Goal: Communication & Community: Connect with others

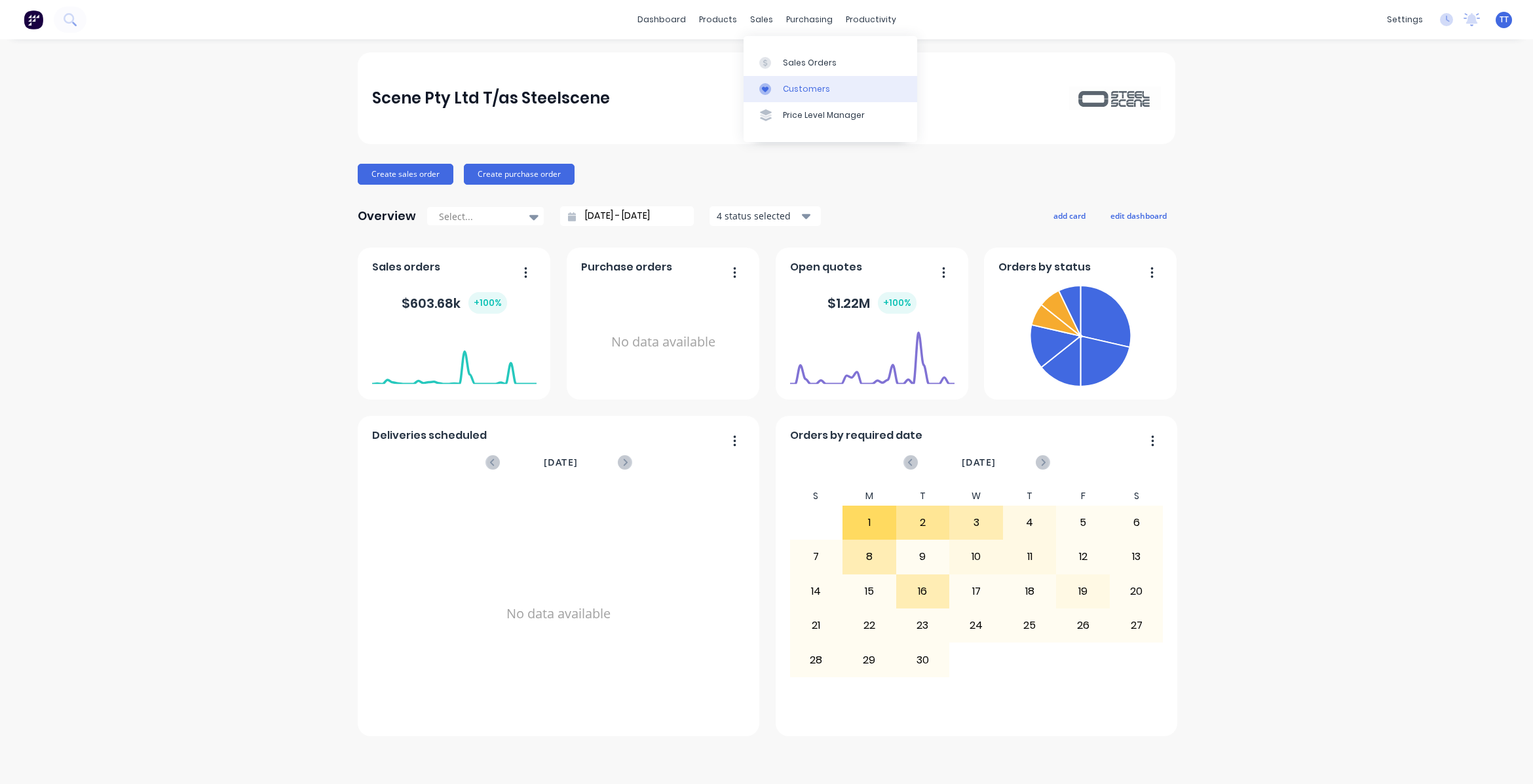
click at [803, 86] on div "Customers" at bounding box center [806, 89] width 47 height 12
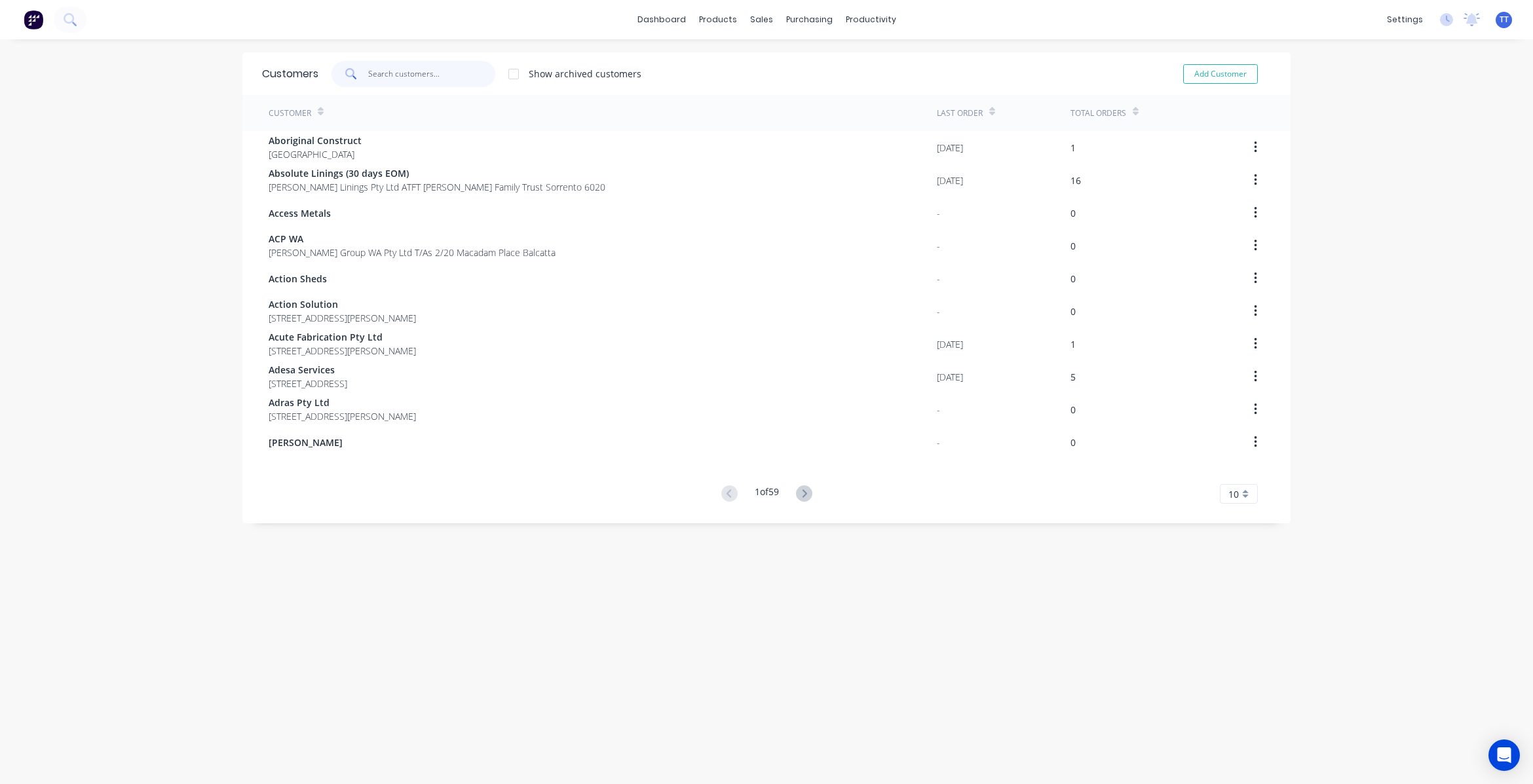
click at [423, 73] on input "text" at bounding box center [432, 74] width 128 height 26
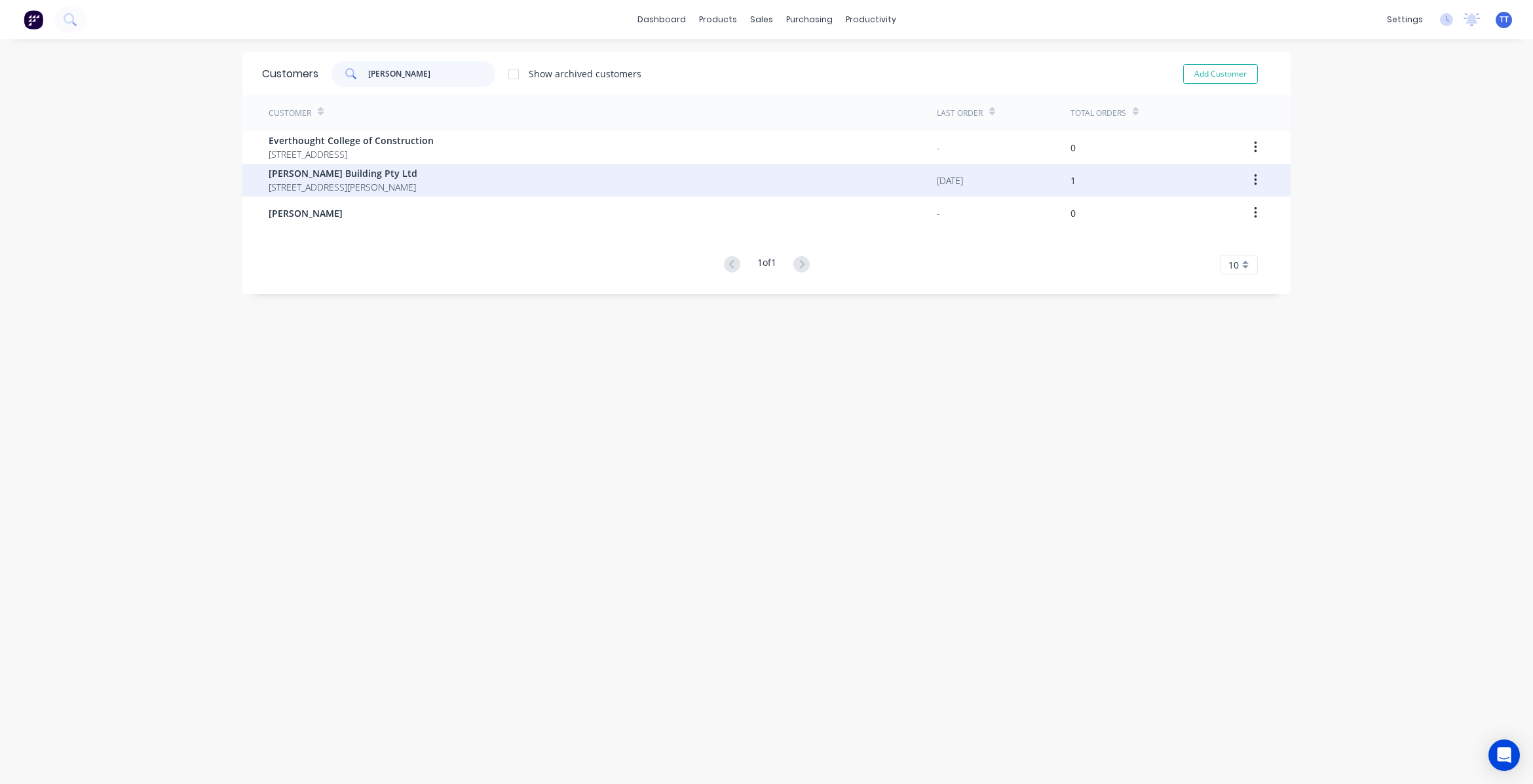
type input "thomas"
click at [354, 175] on span "Thomas Building Pty Ltd" at bounding box center [342, 173] width 148 height 13
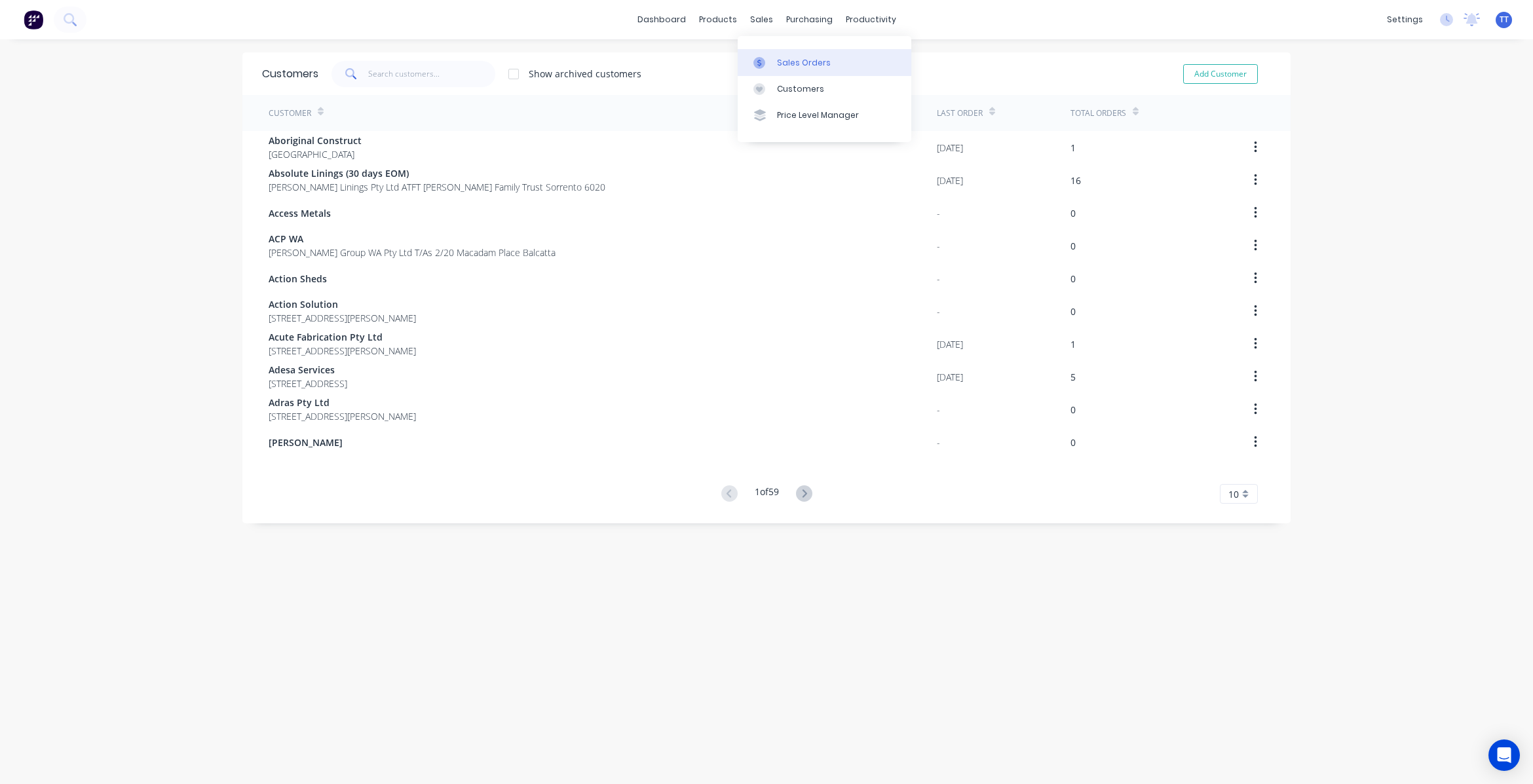
click at [789, 60] on div "Sales Orders" at bounding box center [804, 62] width 54 height 12
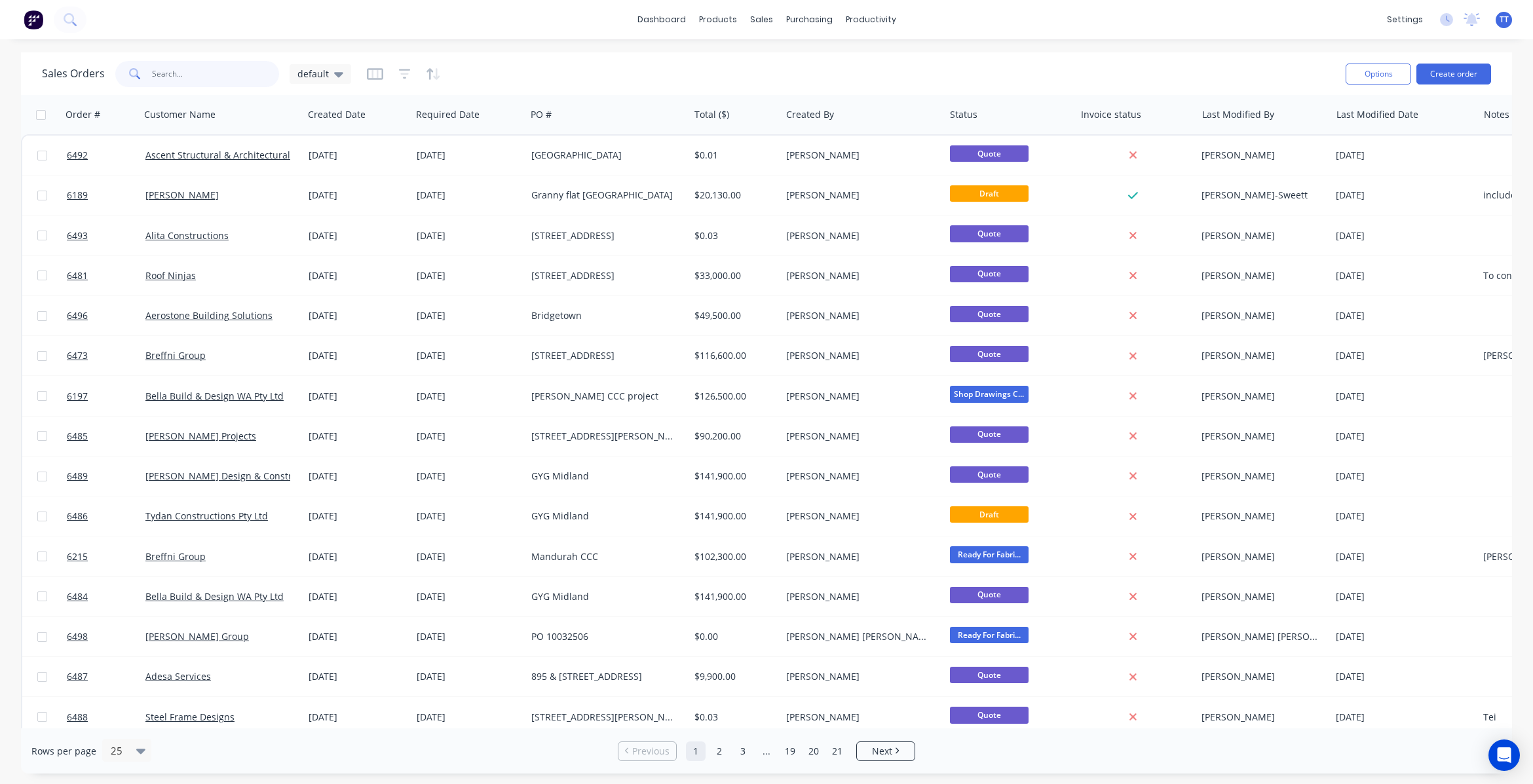
click at [185, 69] on input "text" at bounding box center [216, 74] width 128 height 26
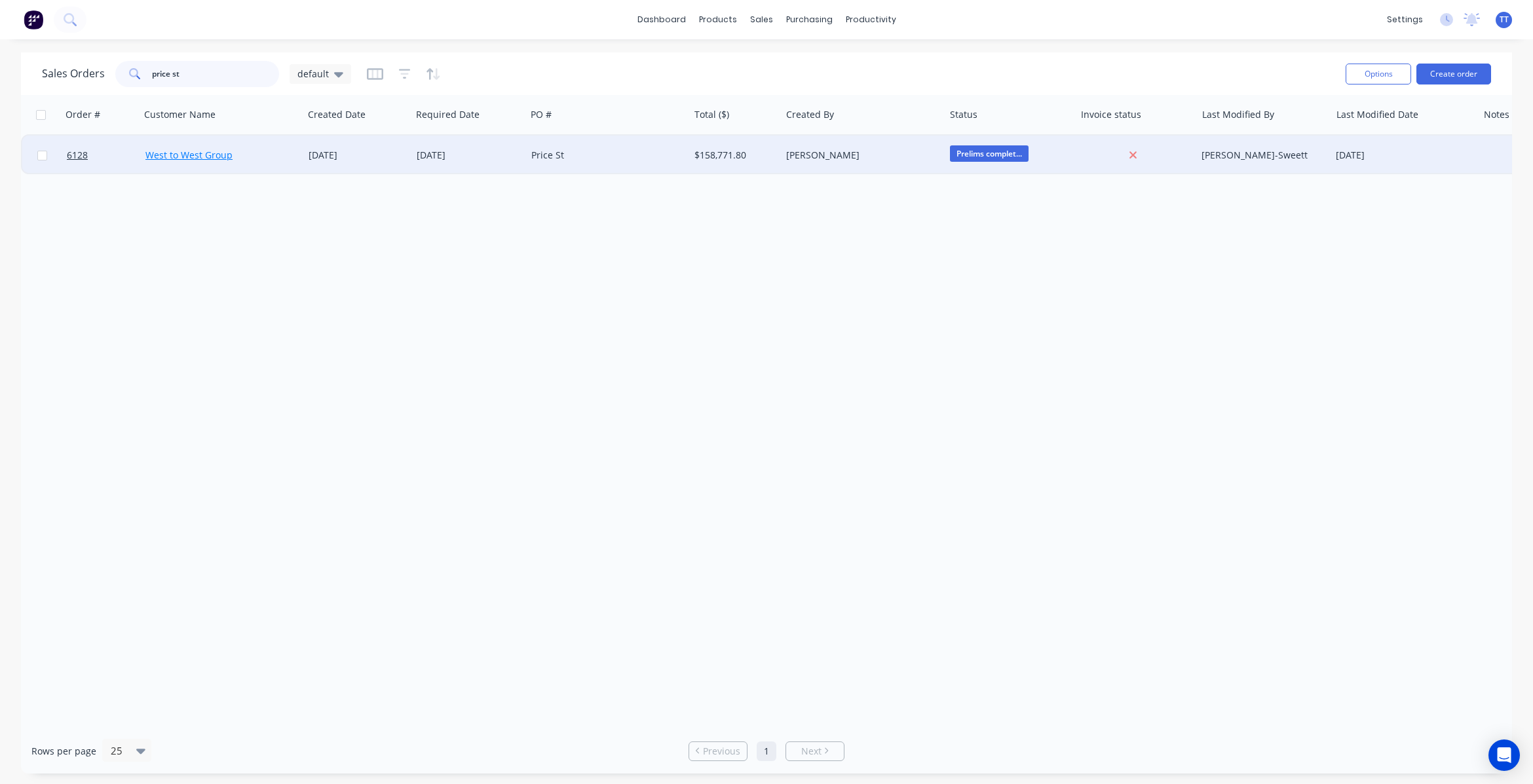
type input "price st"
click at [200, 158] on link "West to West Group" at bounding box center [189, 155] width 87 height 13
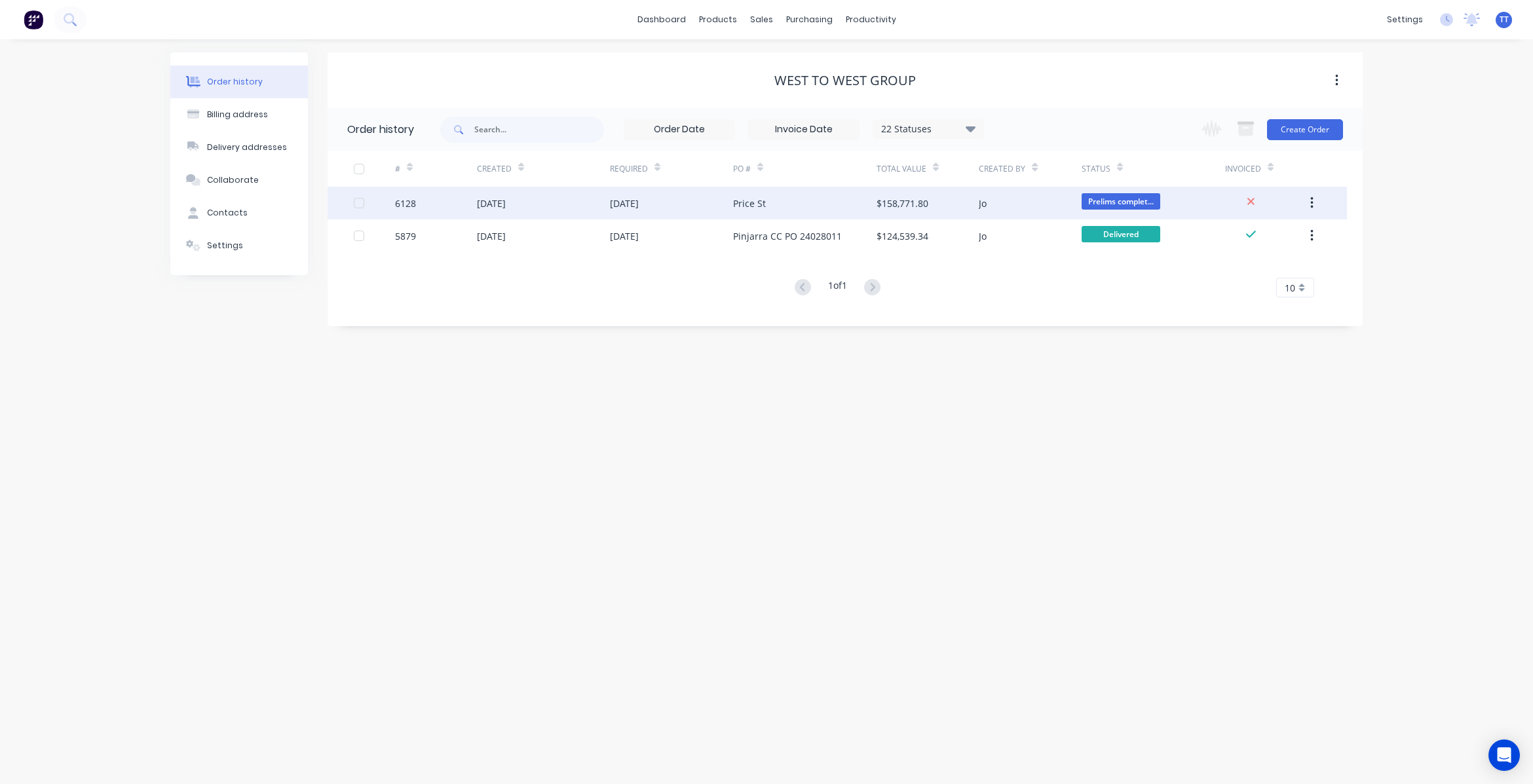
click at [893, 200] on div "$158,771.80" at bounding box center [902, 203] width 52 height 13
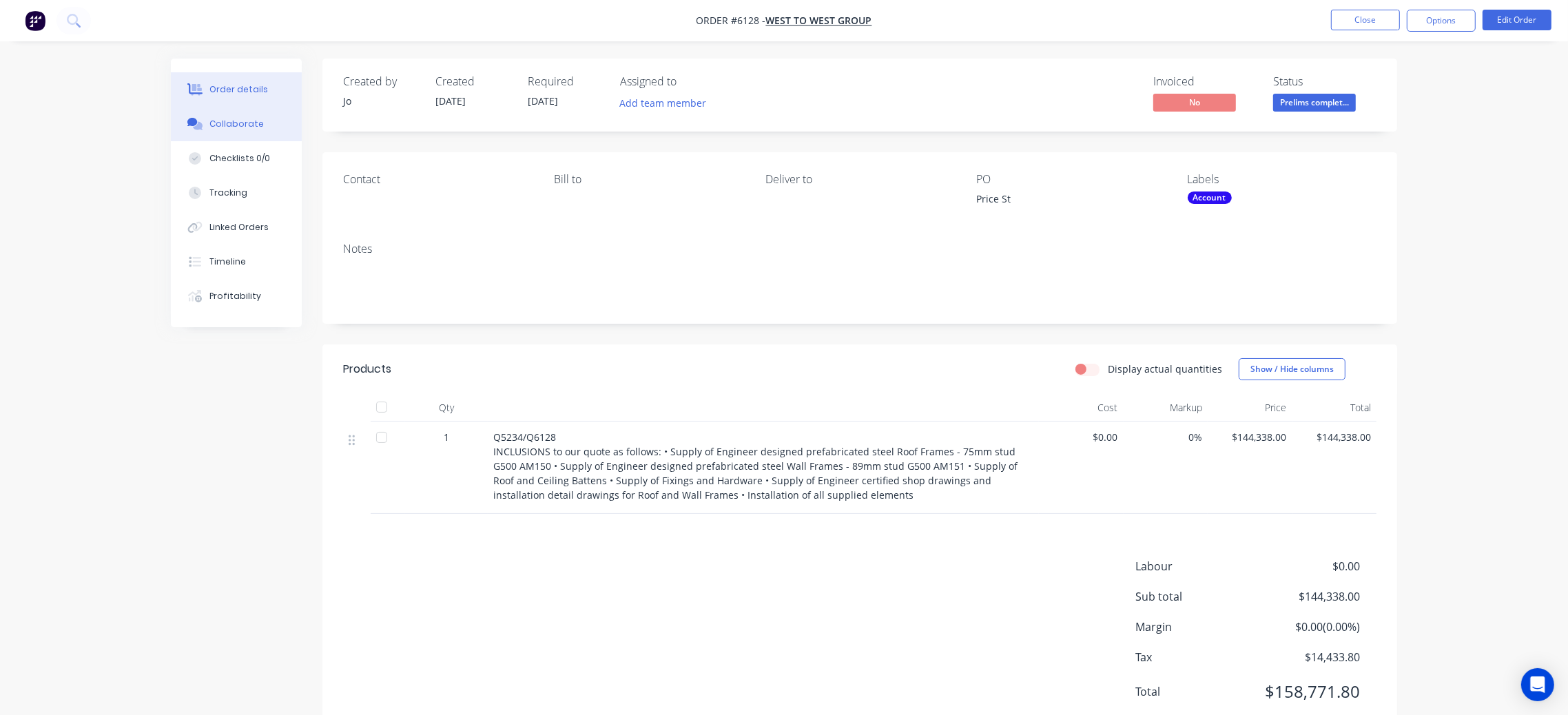
click at [238, 122] on div "Collaborate" at bounding box center [236, 124] width 55 height 13
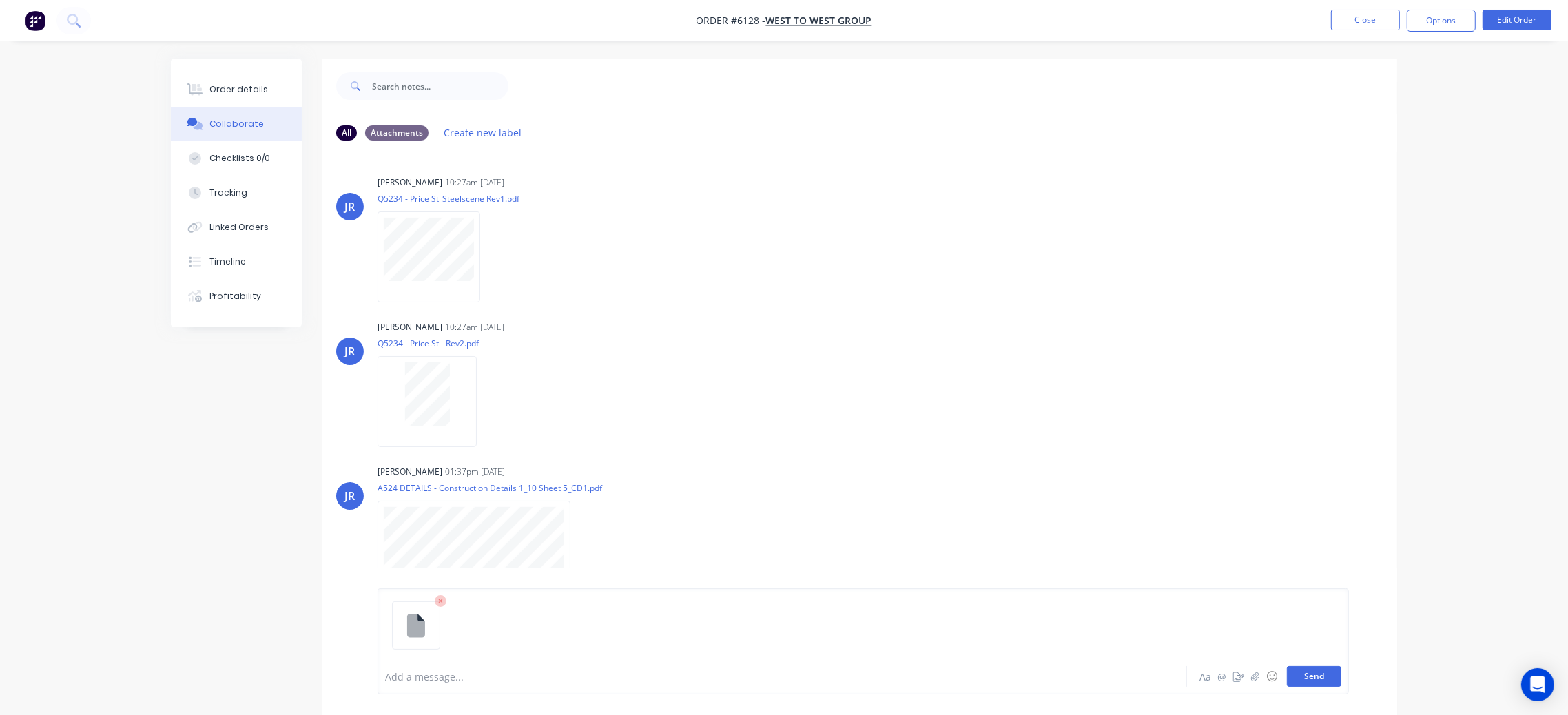
click at [1313, 678] on button "Send" at bounding box center [1313, 677] width 55 height 21
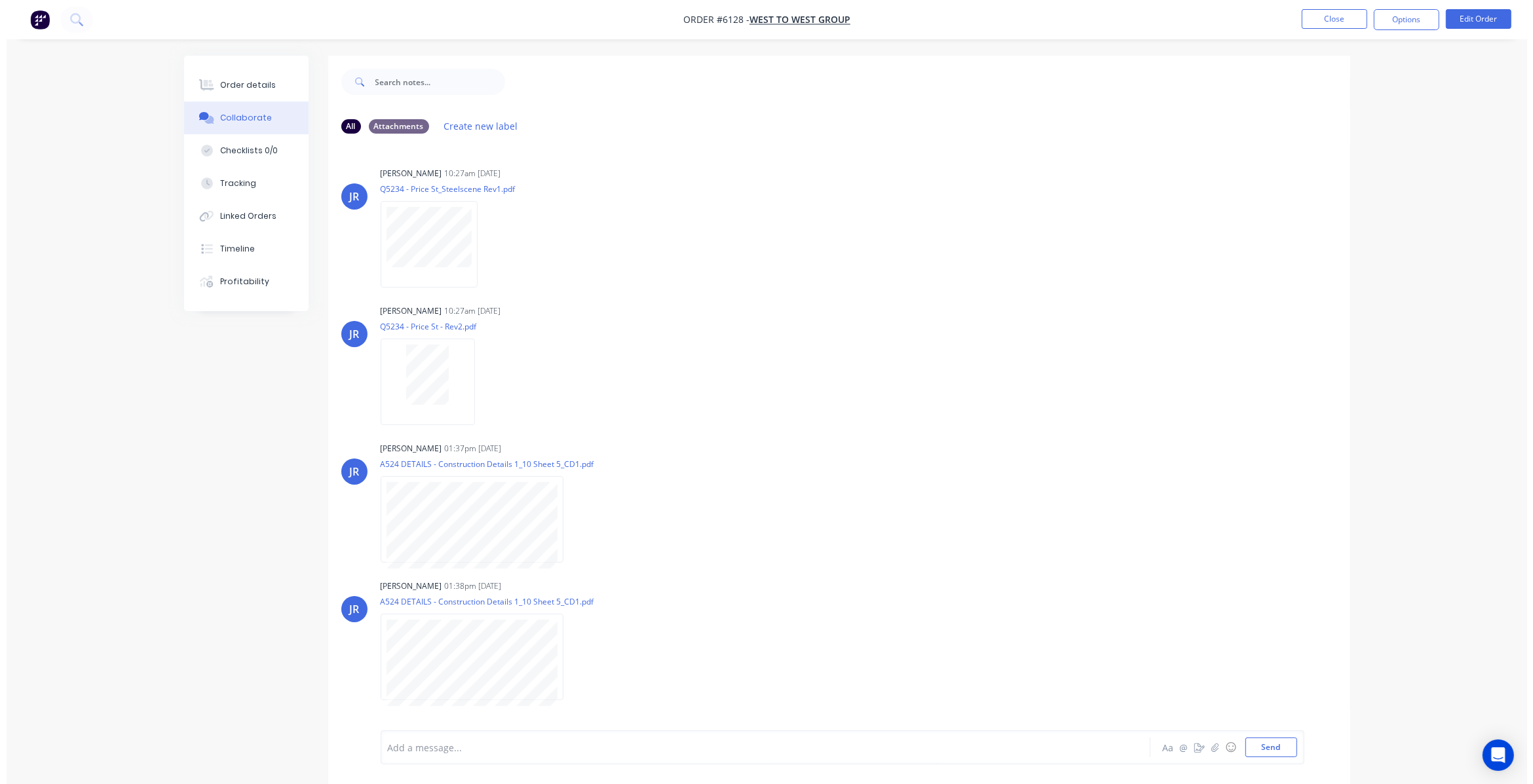
scroll to position [571, 0]
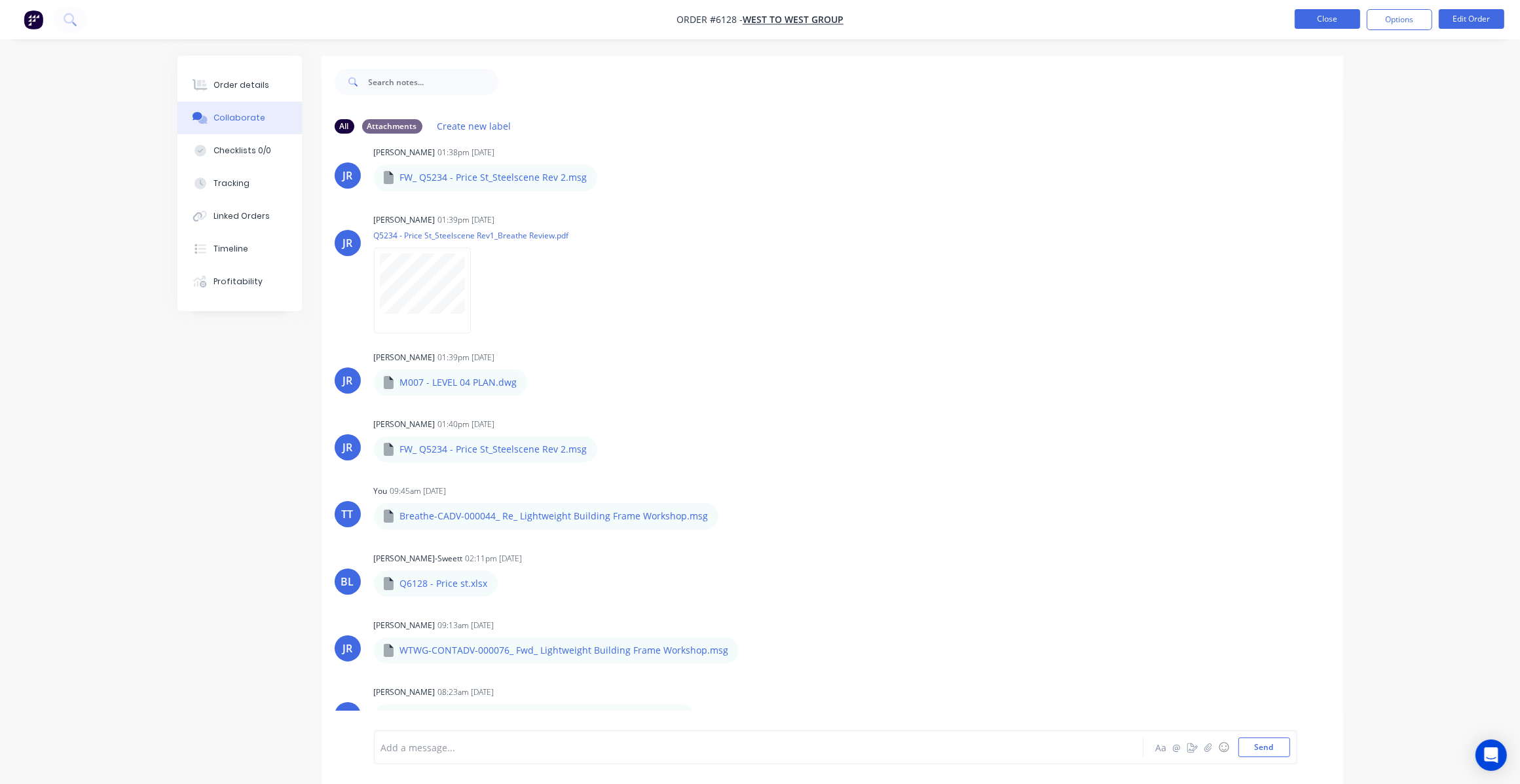
click at [1323, 15] on button "Close" at bounding box center [1328, 19] width 65 height 20
